Goal: Task Accomplishment & Management: Use online tool/utility

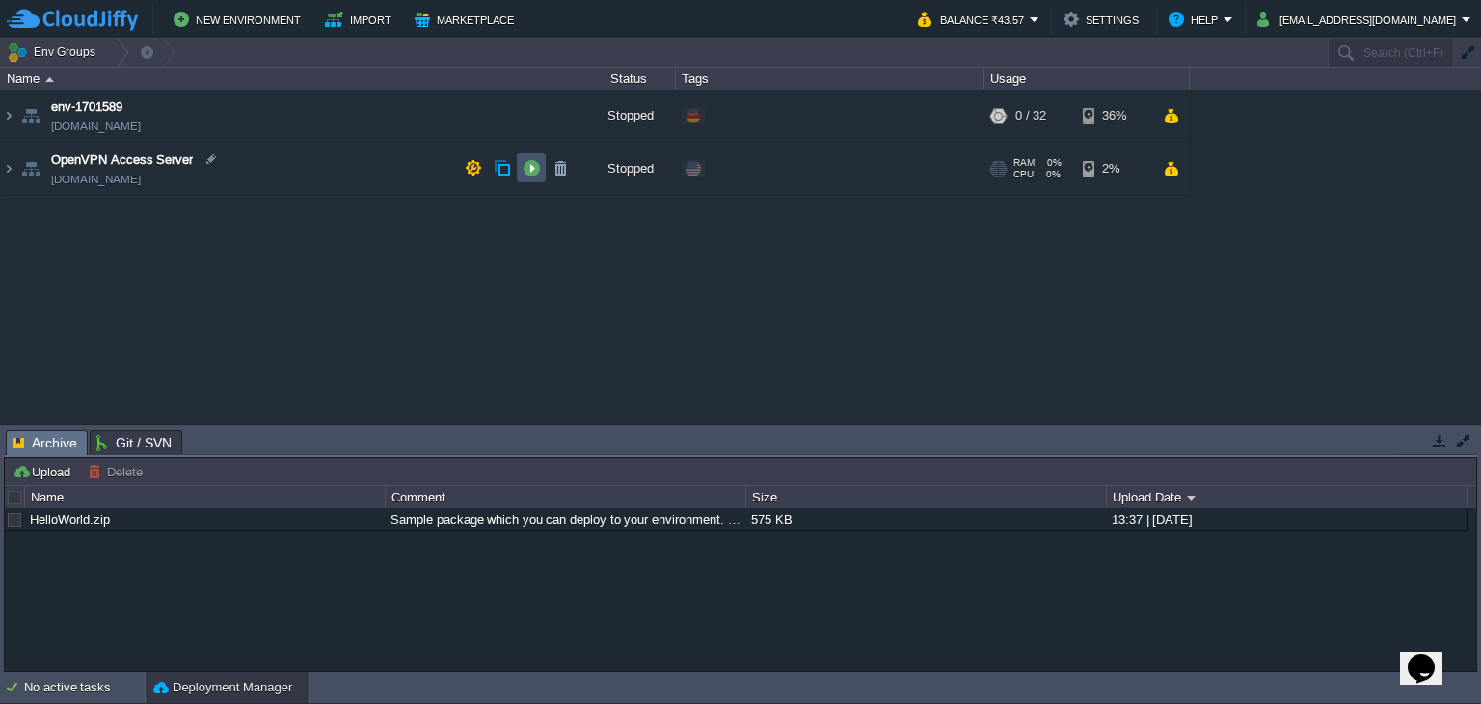
click at [529, 172] on button "button" at bounding box center [531, 167] width 17 height 17
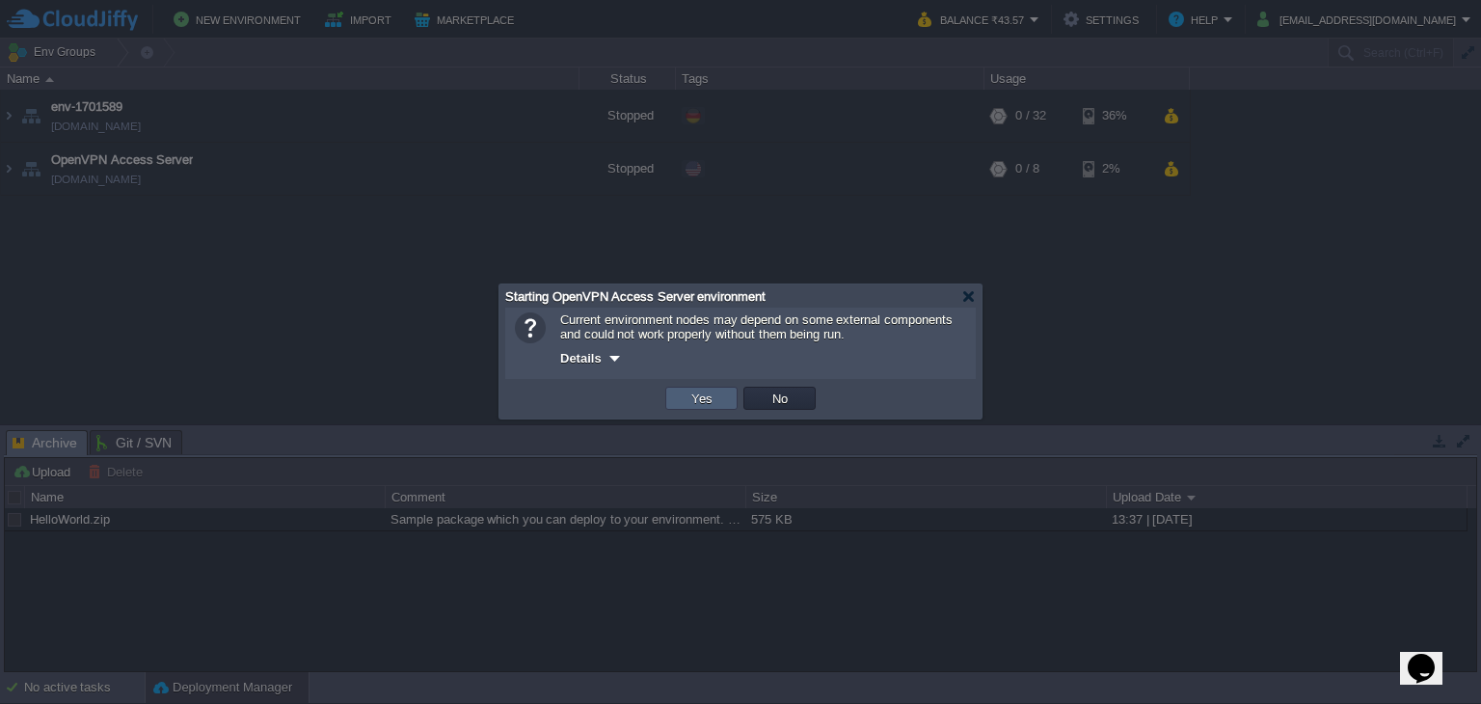
click at [680, 394] on td "Yes" at bounding box center [701, 398] width 72 height 23
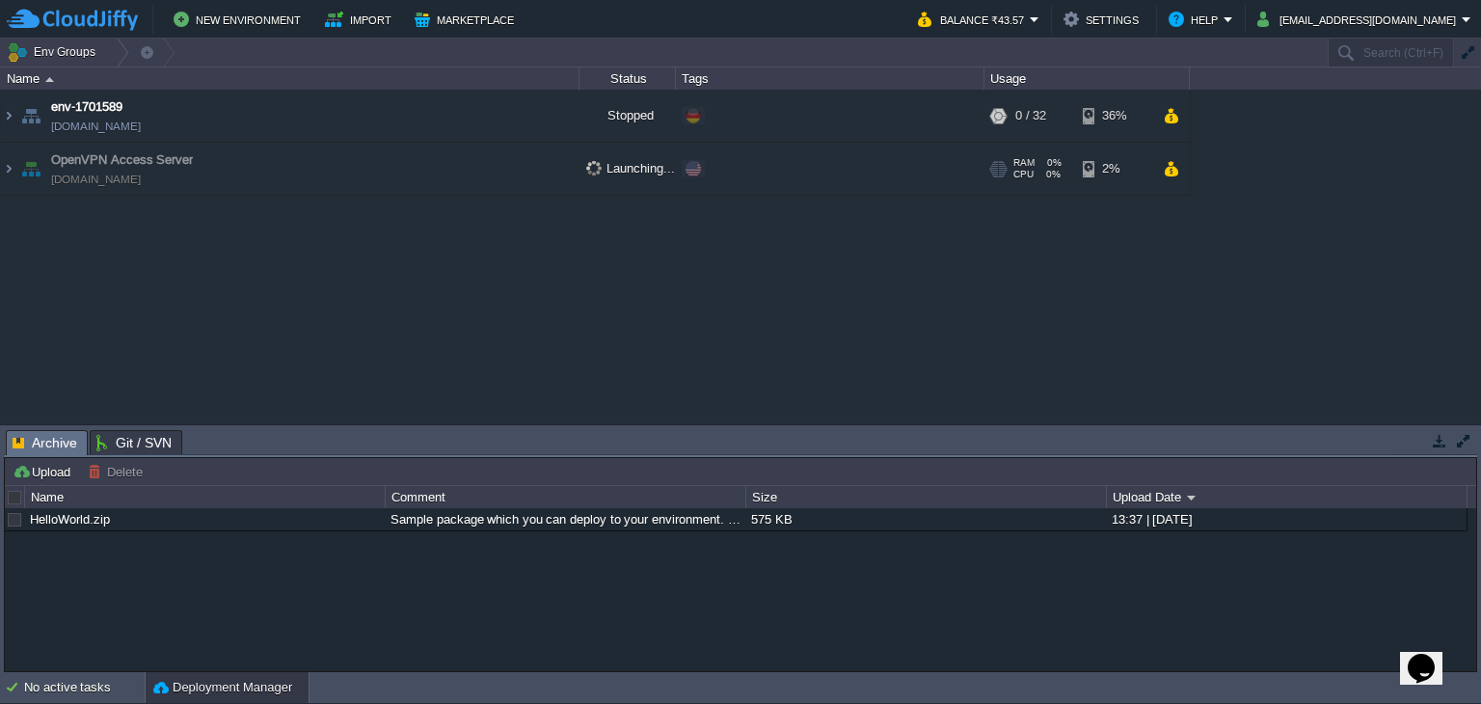
click at [1178, 174] on button "button" at bounding box center [1171, 168] width 16 height 17
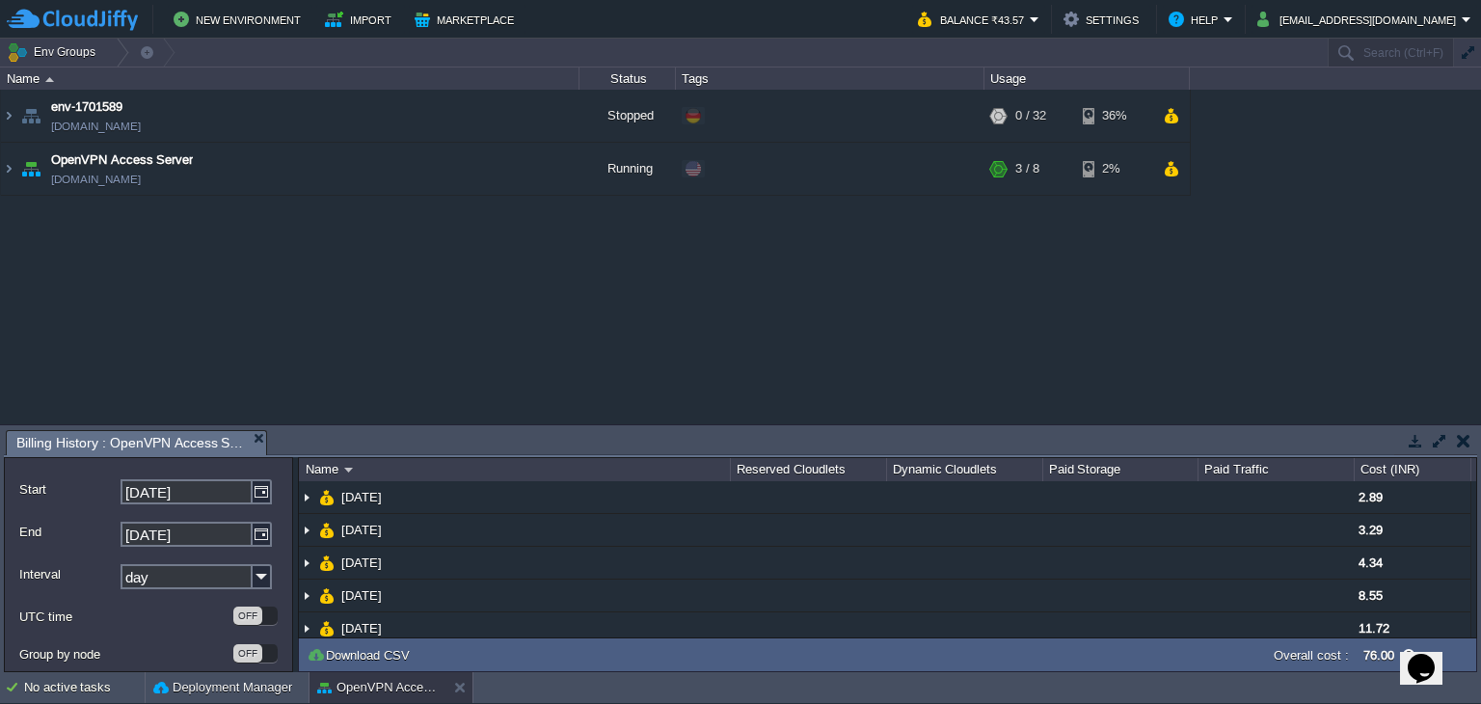
click at [1014, 317] on div "env-1701589 env-1701589.fra1-de.cloudjiffy.net Stopped + Add to Env Group RAM 0…" at bounding box center [740, 257] width 1481 height 335
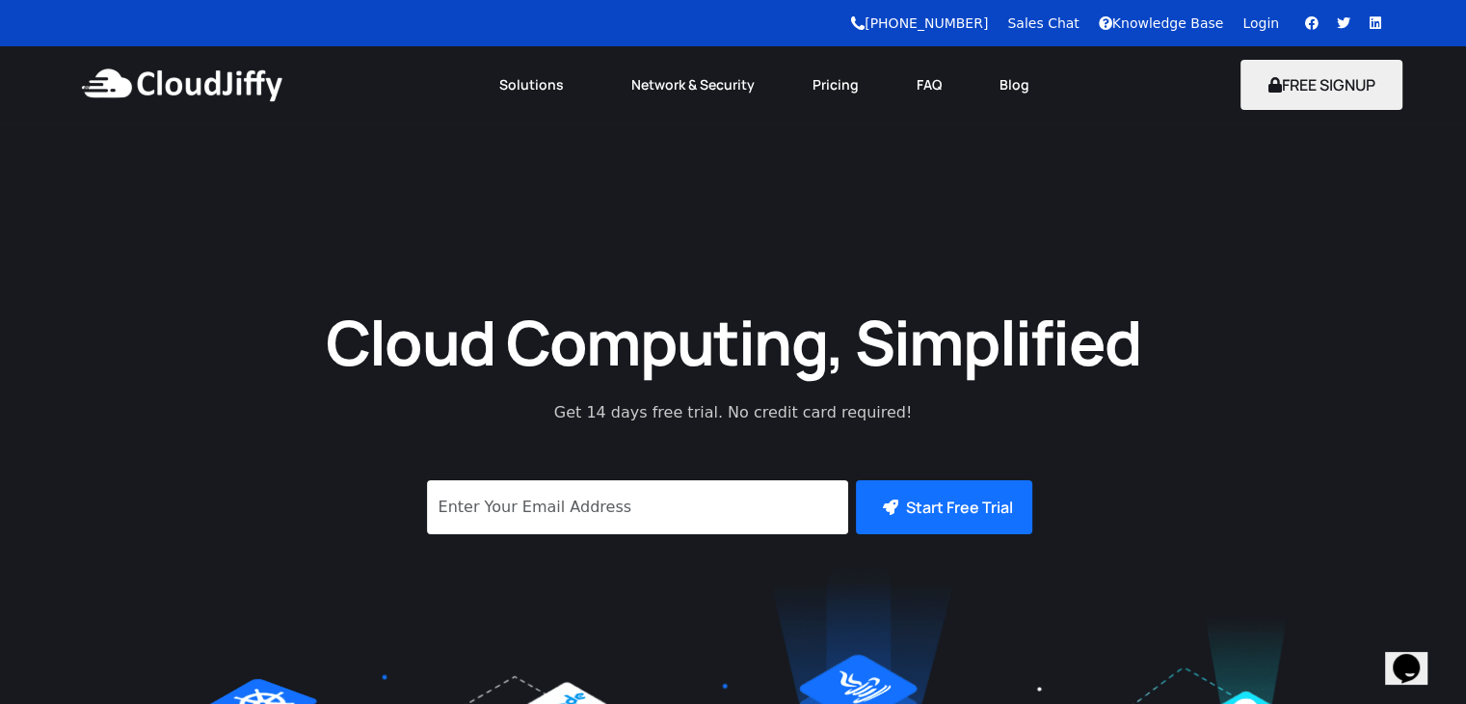
click at [1193, 258] on div "Cloud Computing, Simplified Get 14 days free trial. No credit card required! Su…" at bounding box center [733, 572] width 1466 height 899
click at [1273, 20] on link "Login" at bounding box center [1261, 22] width 37 height 15
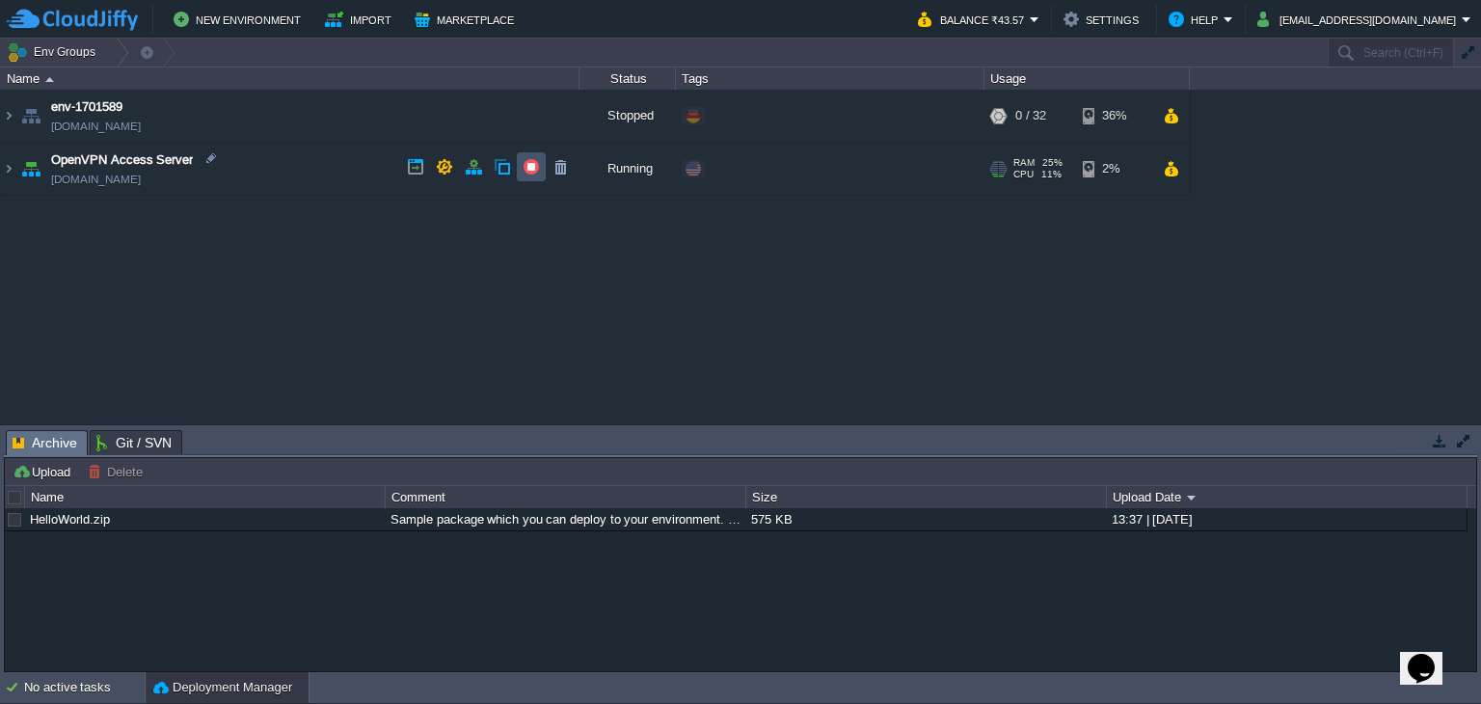
click at [532, 168] on button "button" at bounding box center [531, 166] width 17 height 17
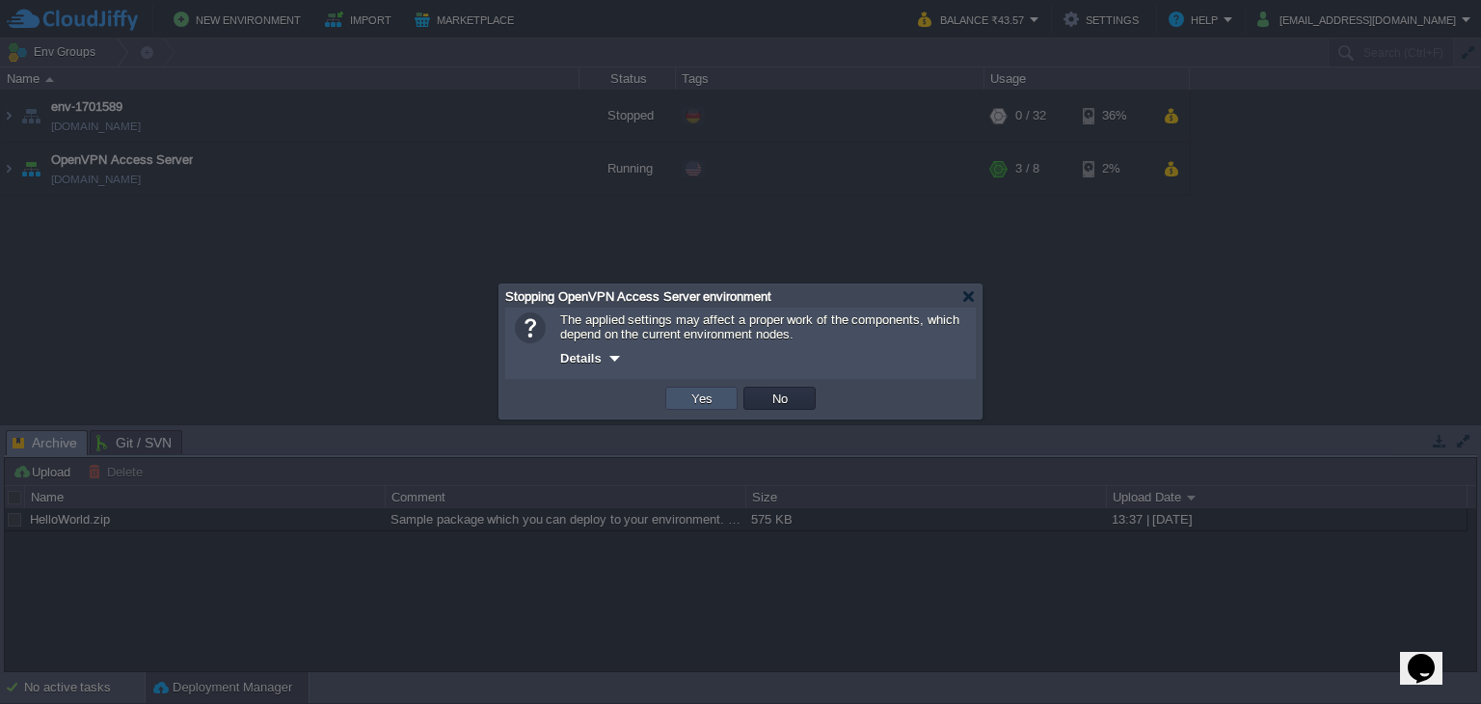
click at [713, 402] on button "Yes" at bounding box center [701, 397] width 33 height 17
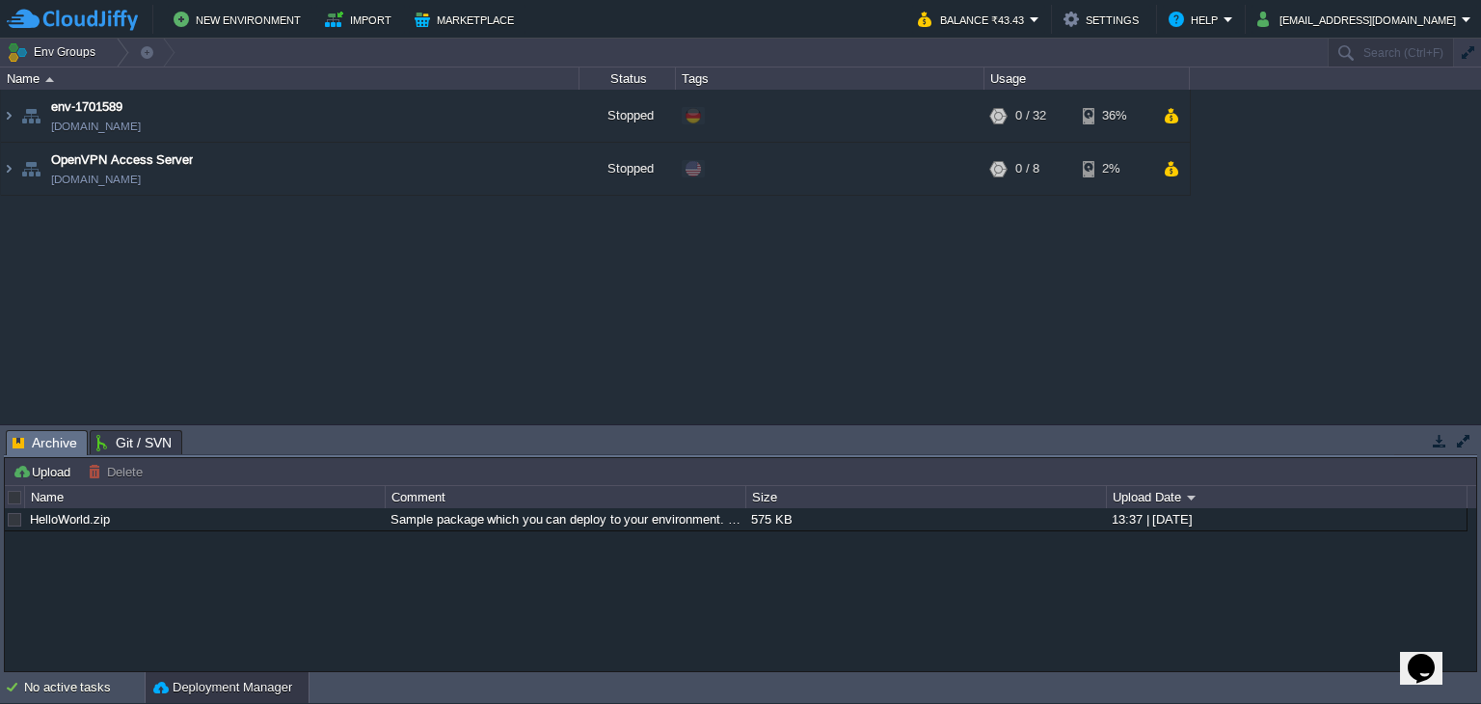
click at [1265, 412] on div "env-1701589 env-1701589.fra1-de.cloudjiffy.net Stopped + Add to Env Group RAM 0…" at bounding box center [740, 257] width 1481 height 335
